Goal: Go to known website: Access a specific website the user already knows

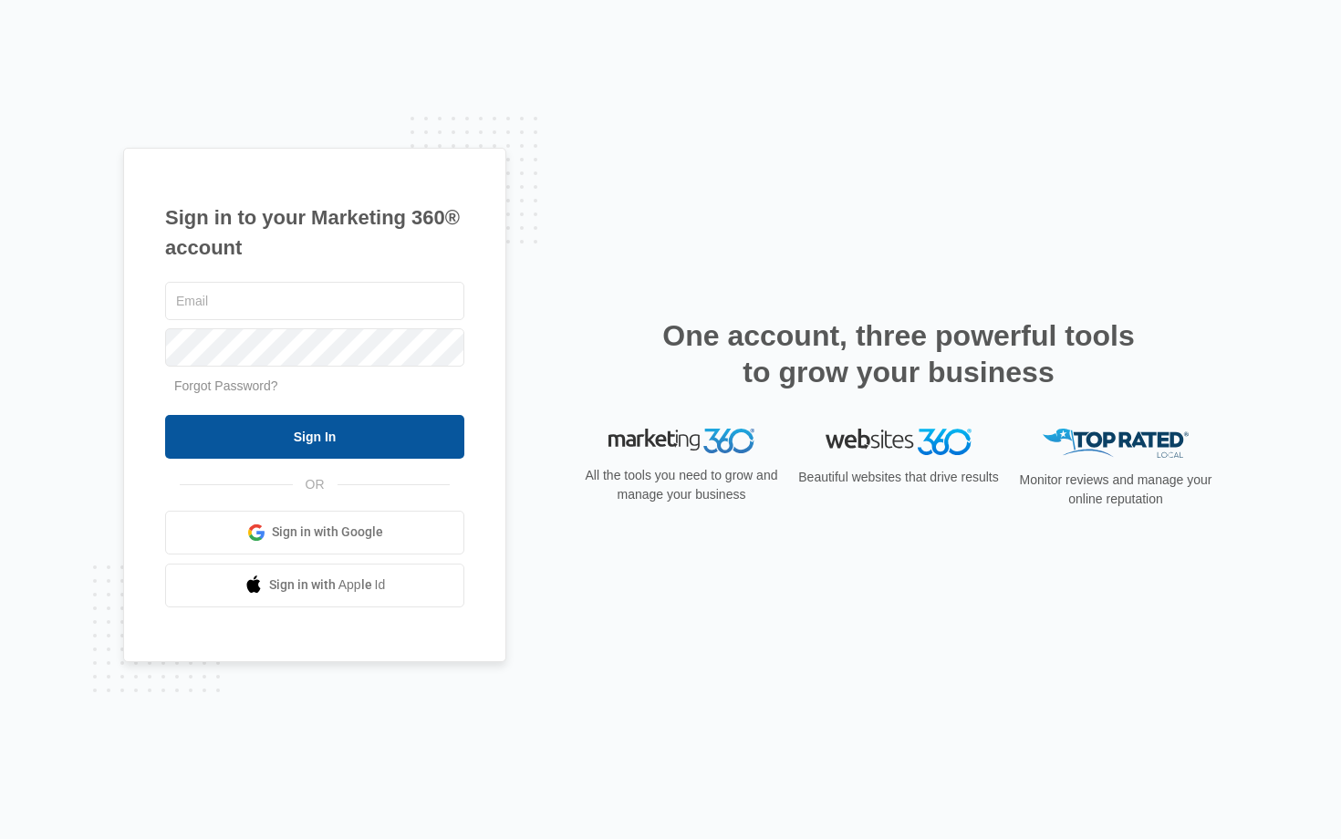
type input "[EMAIL_ADDRESS][DOMAIN_NAME]"
click at [250, 436] on input "Sign In" at bounding box center [314, 437] width 299 height 44
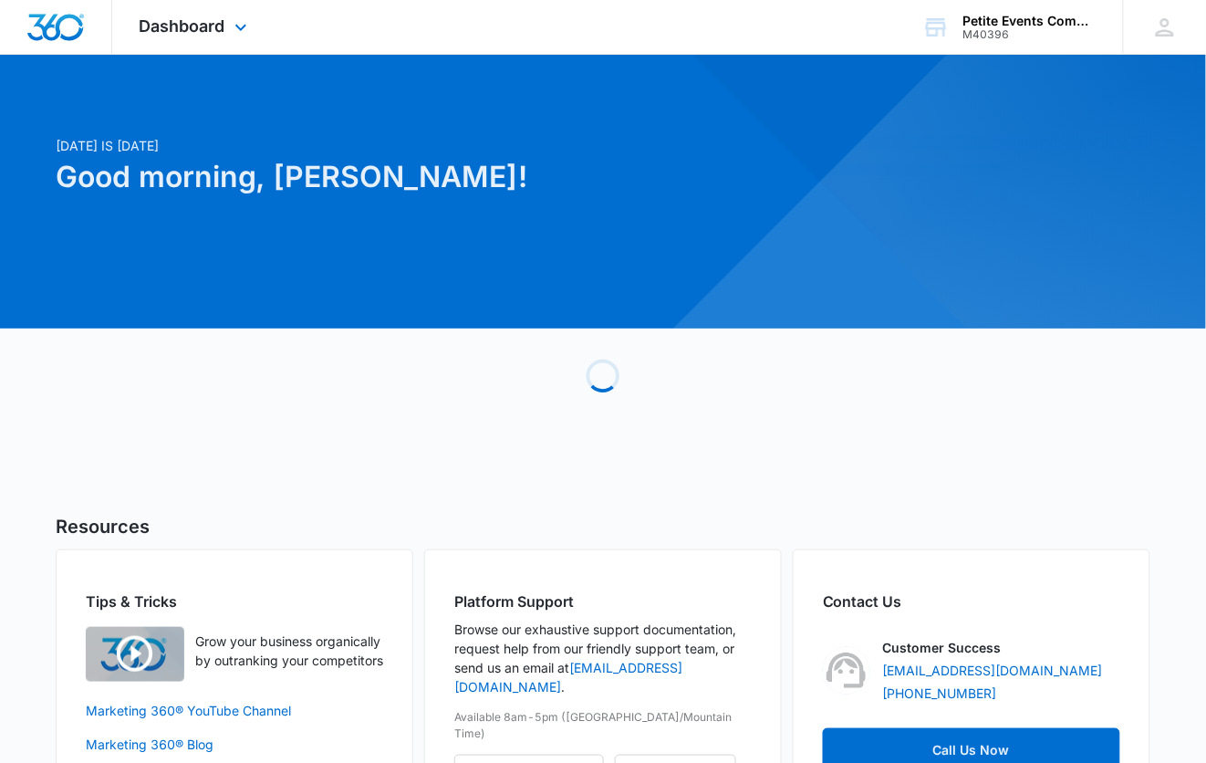
click at [219, 39] on div "Dashboard Apps Reputation Websites Forms CRM Email Social Content Ads Intellige…" at bounding box center [195, 27] width 167 height 54
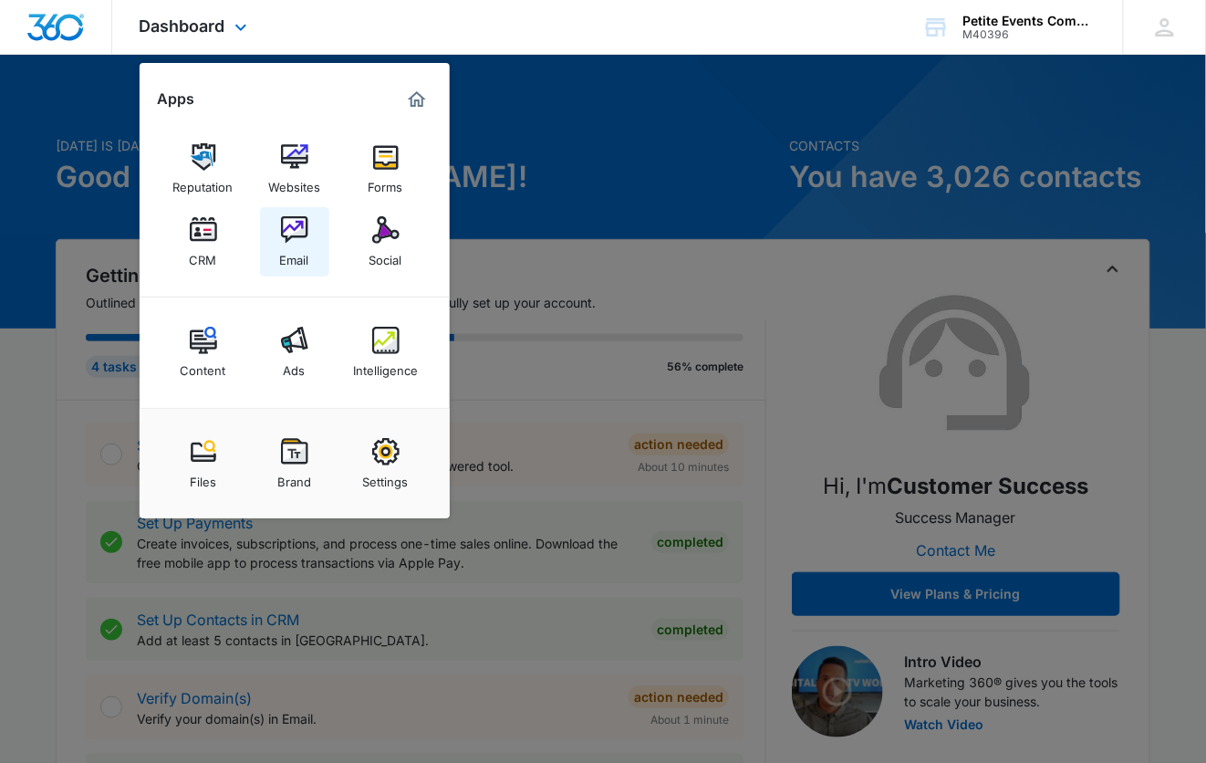
click at [282, 236] on img at bounding box center [294, 229] width 27 height 27
